Goal: Task Accomplishment & Management: Use online tool/utility

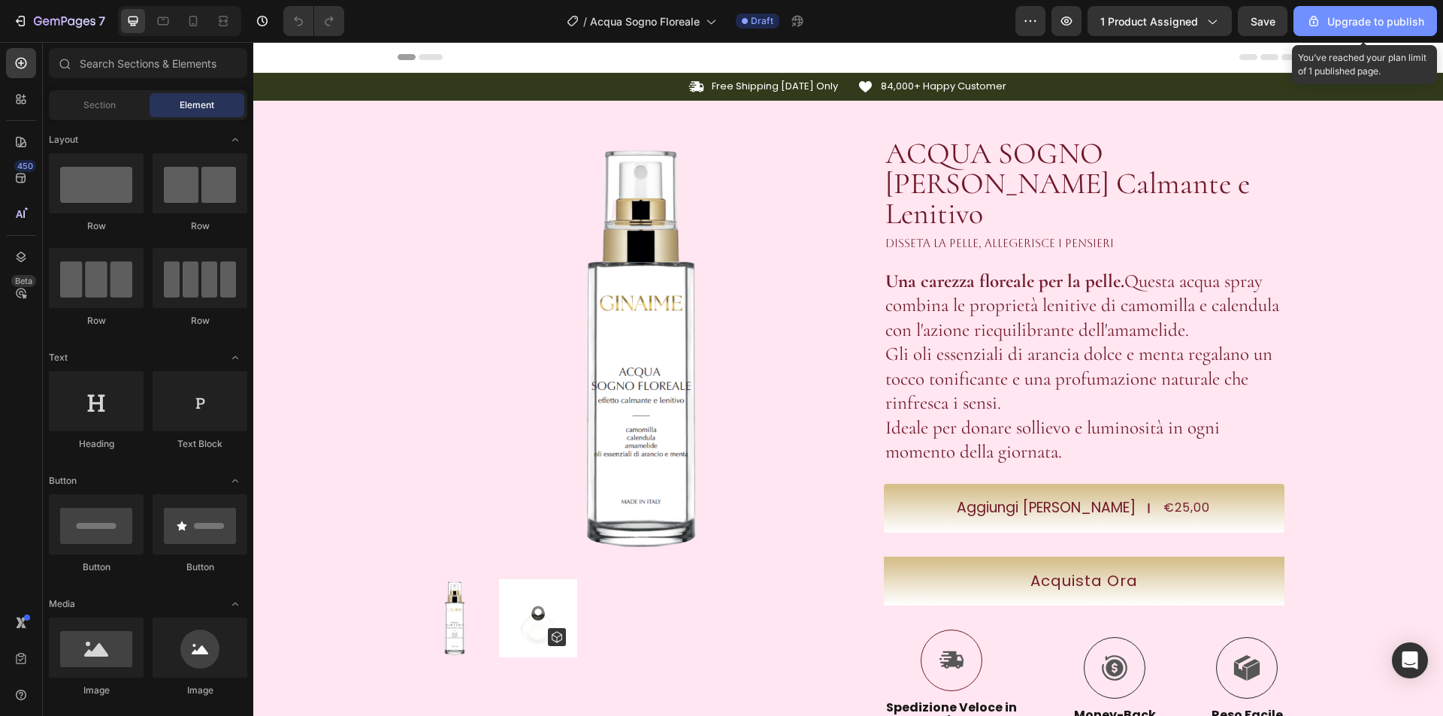
click at [1331, 22] on div "Upgrade to publish" at bounding box center [1365, 22] width 118 height 16
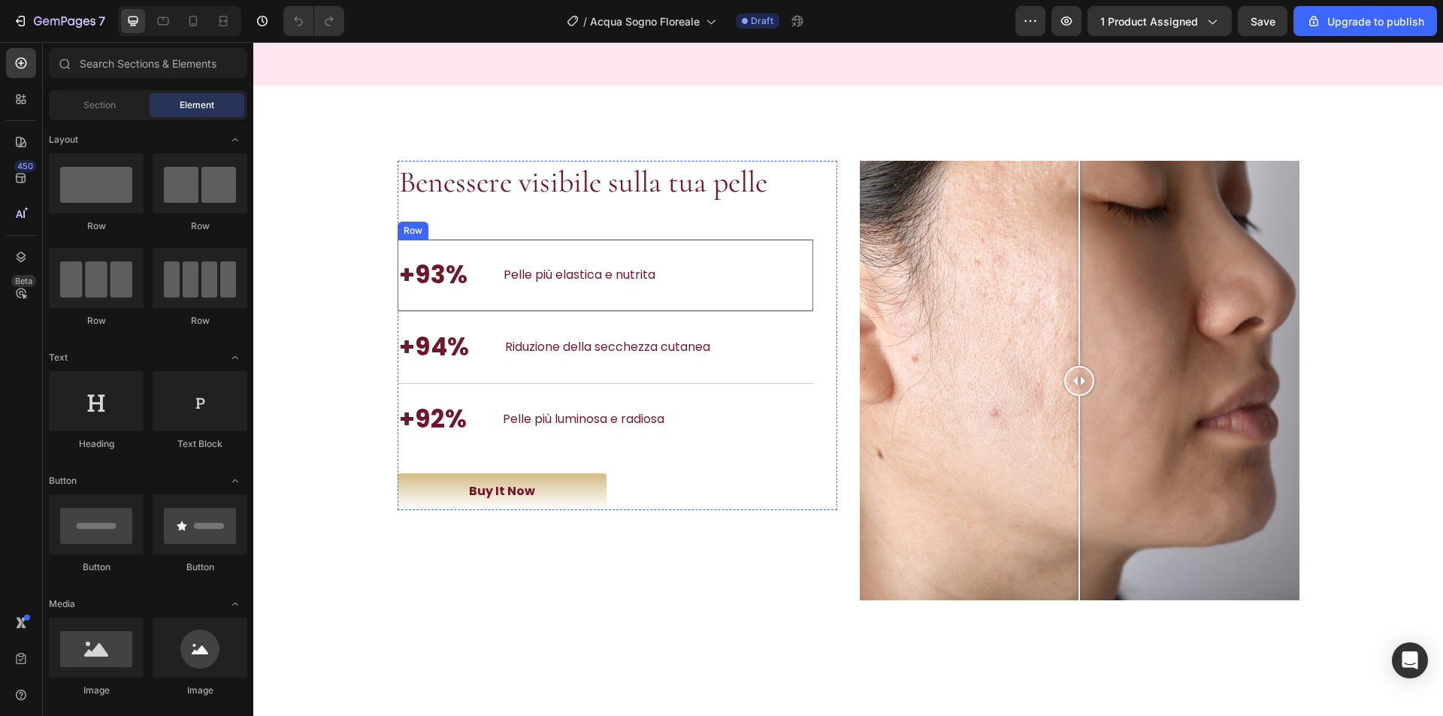
scroll to position [3231, 0]
